Goal: Transaction & Acquisition: Subscribe to service/newsletter

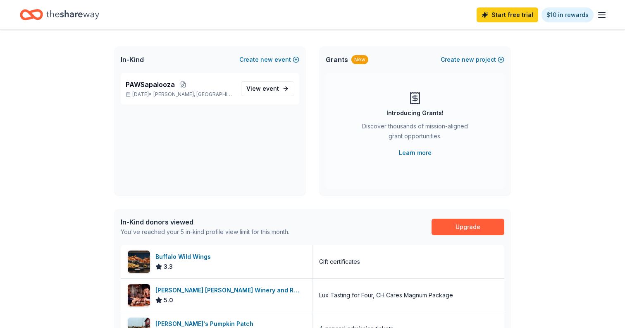
scroll to position [43, 0]
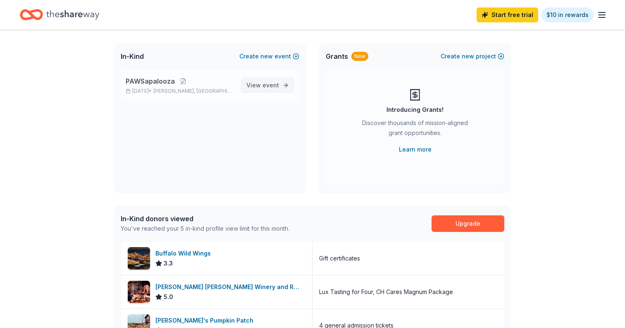
click at [270, 85] on span "event" at bounding box center [271, 84] width 17 height 7
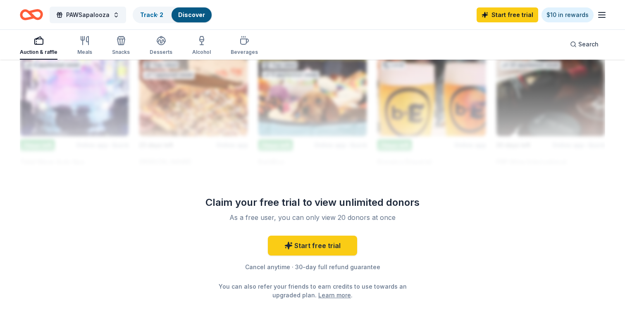
scroll to position [756, 0]
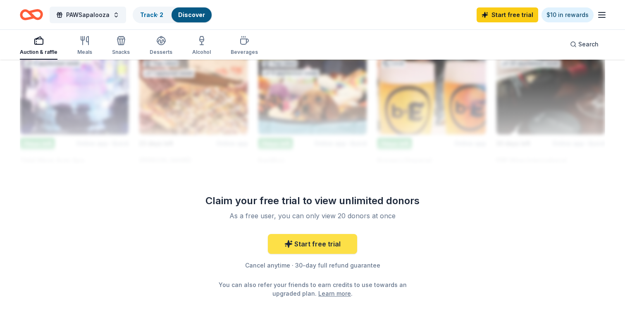
click at [316, 244] on link "Start free trial" at bounding box center [312, 244] width 89 height 20
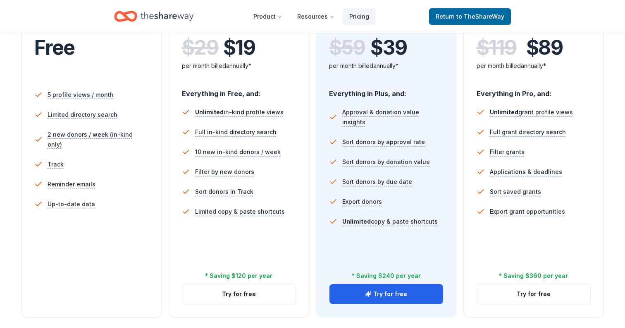
scroll to position [204, 0]
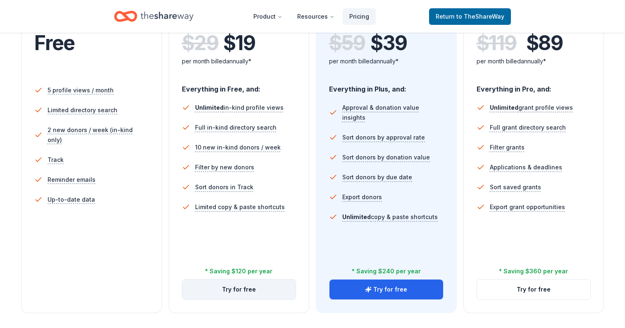
click at [250, 291] on button "Try for free" at bounding box center [239, 289] width 114 height 20
